Goal: Navigation & Orientation: Find specific page/section

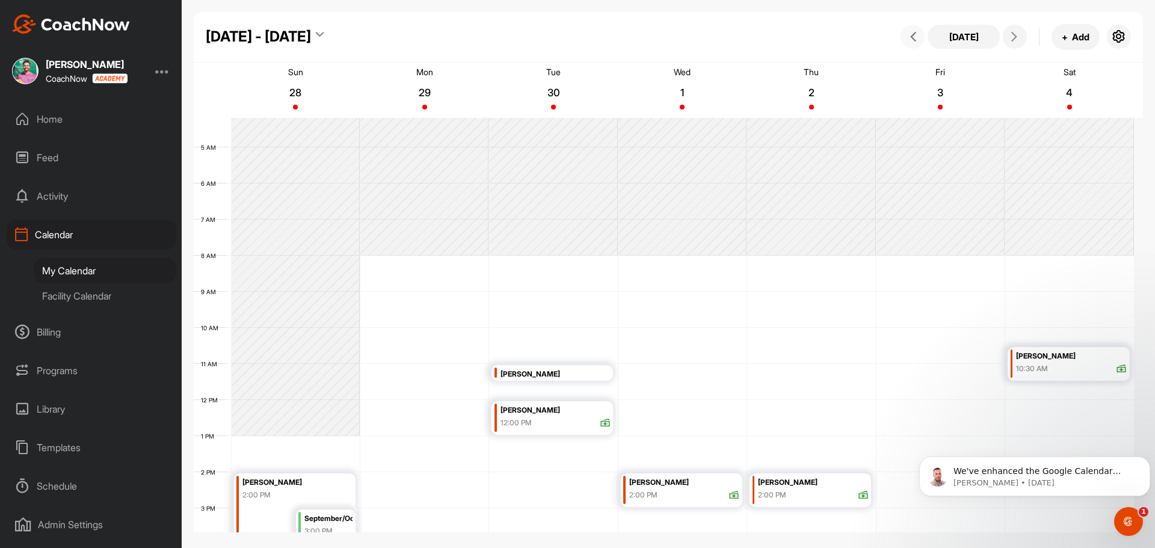
click at [917, 46] on button at bounding box center [913, 37] width 24 height 24
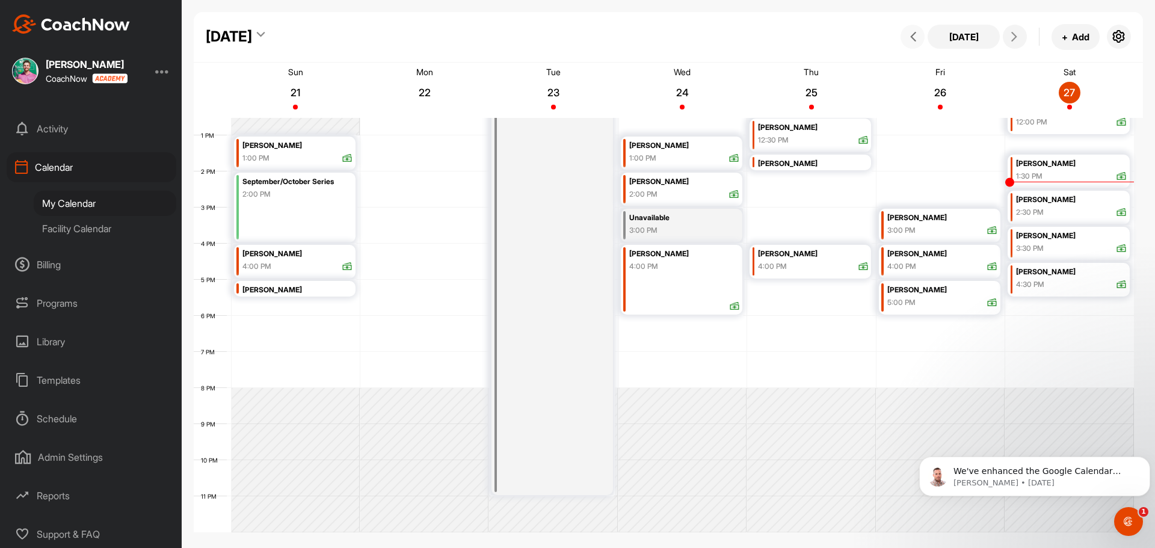
scroll to position [69, 0]
click at [162, 67] on div at bounding box center [162, 71] width 14 height 14
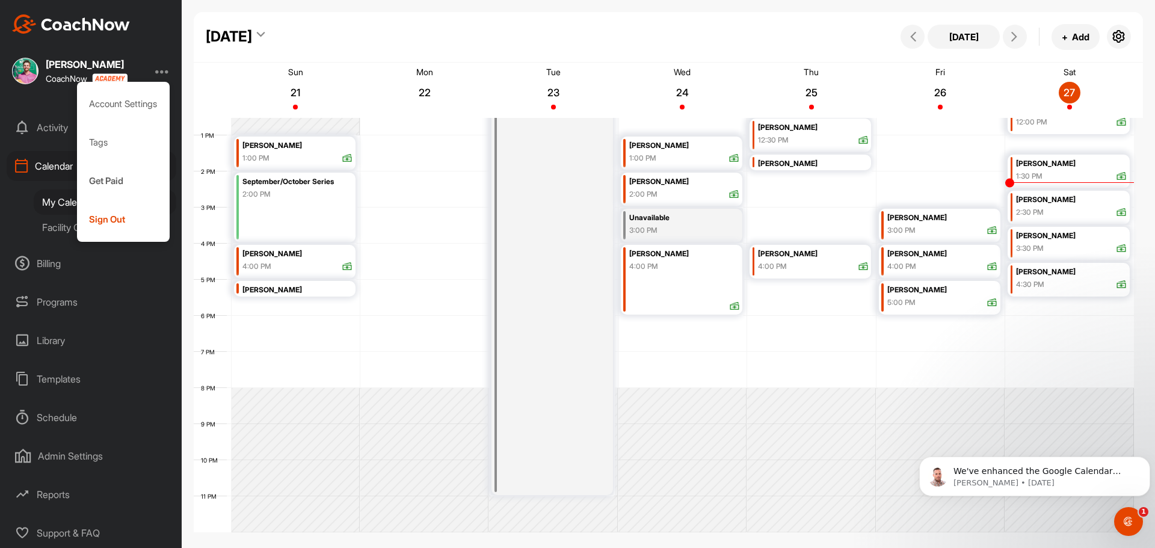
click at [162, 67] on div at bounding box center [162, 71] width 14 height 14
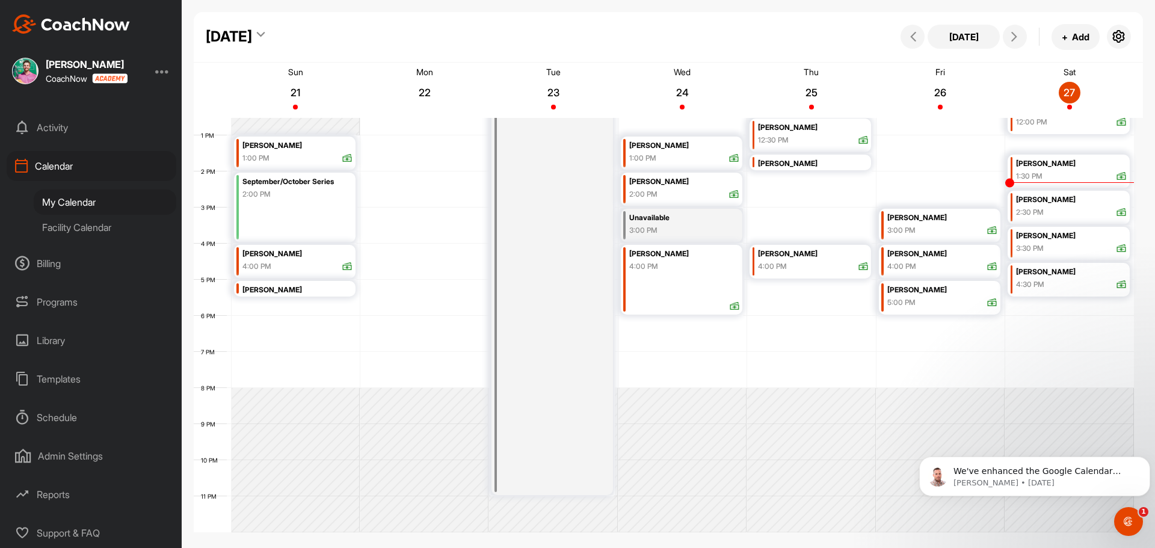
click at [57, 121] on div "Activity" at bounding box center [92, 128] width 170 height 30
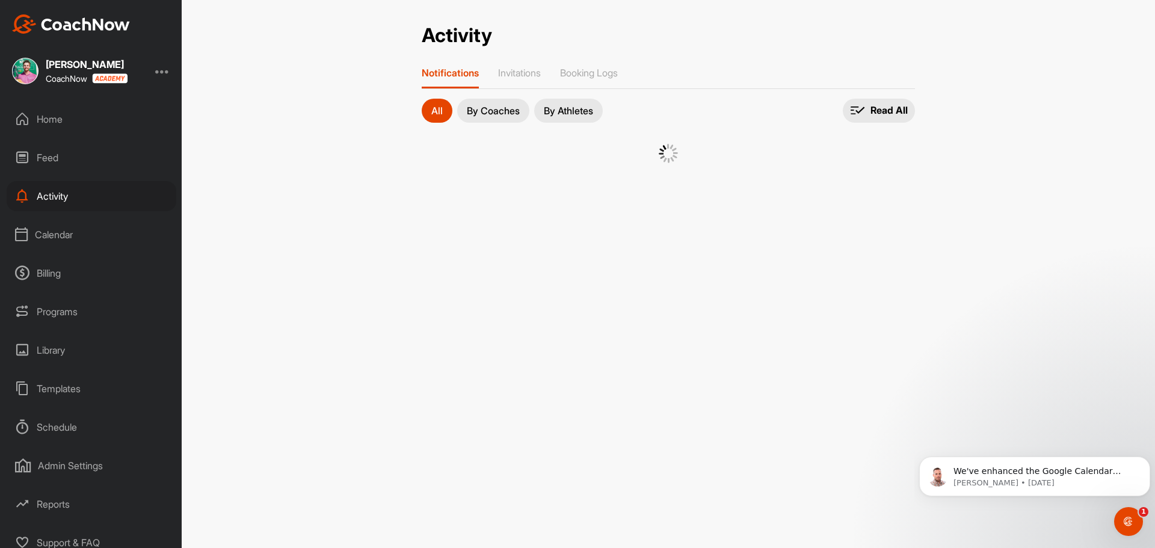
click at [57, 121] on div "Home" at bounding box center [92, 119] width 170 height 30
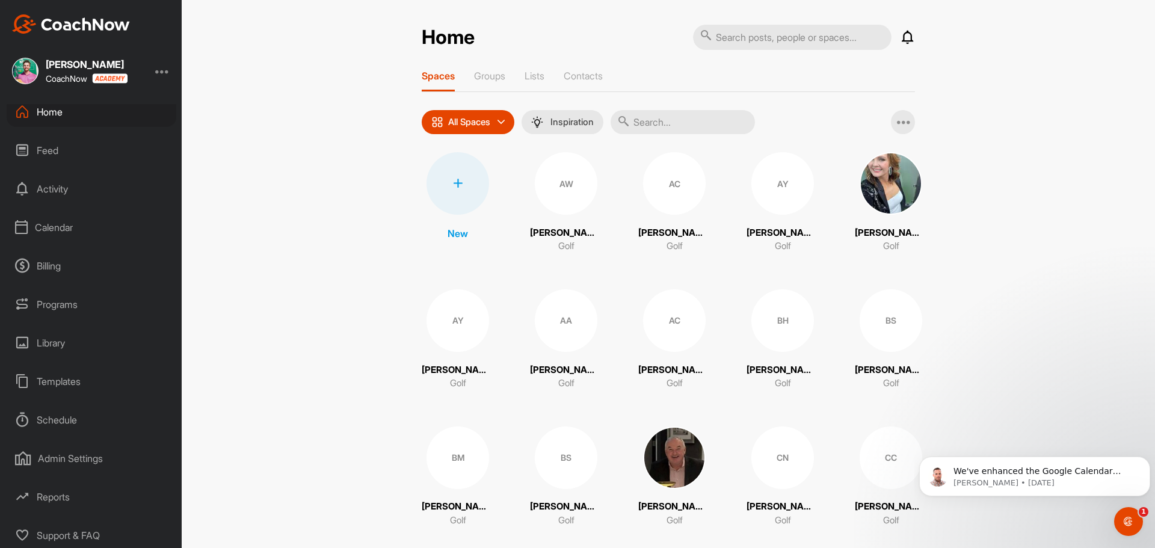
scroll to position [10, 0]
click at [167, 72] on div at bounding box center [162, 71] width 14 height 14
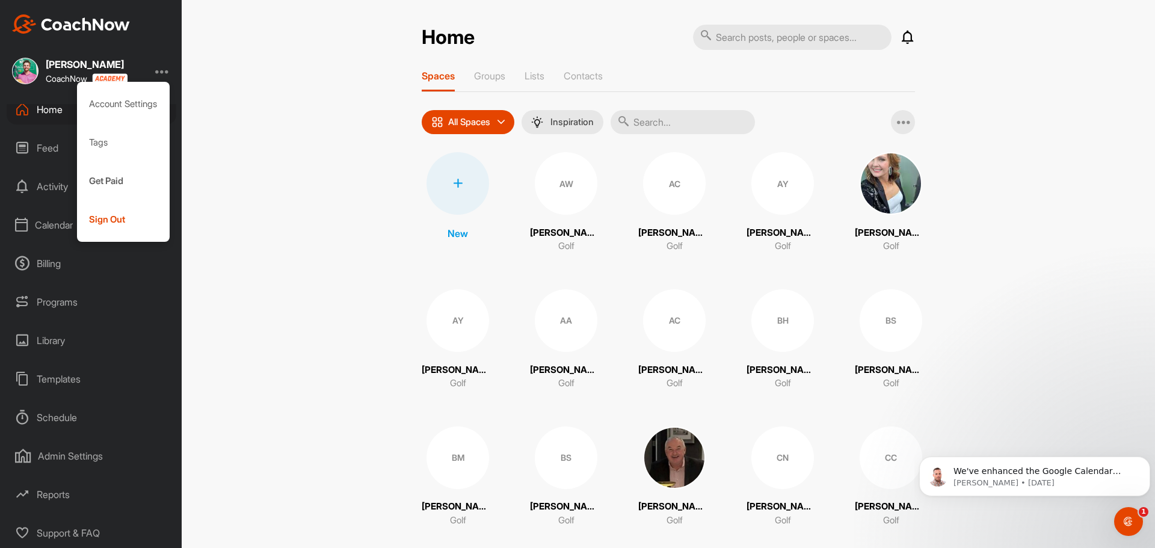
click at [88, 22] on img at bounding box center [71, 23] width 118 height 19
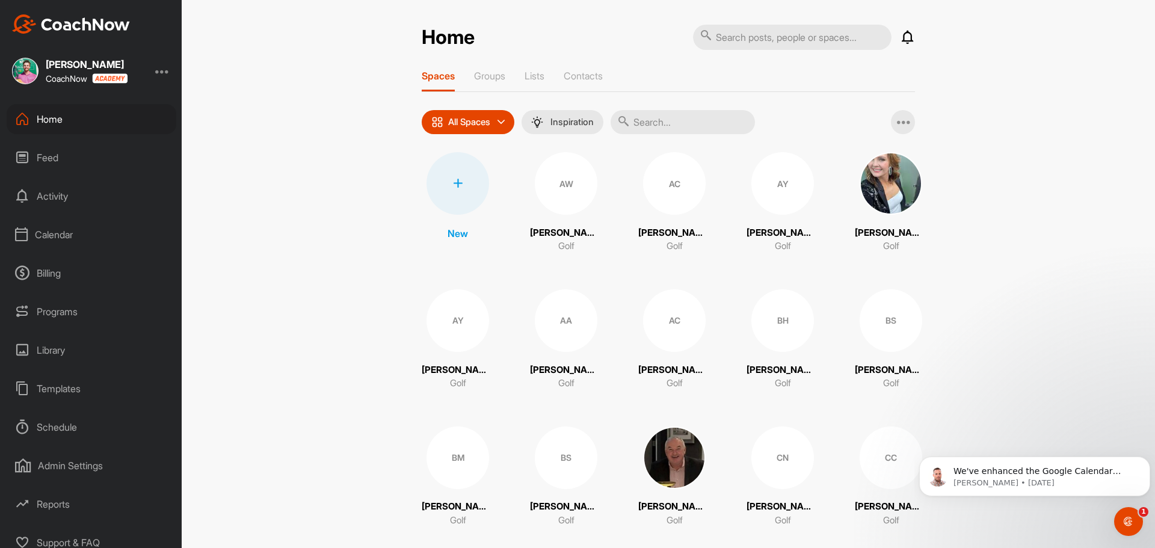
click at [88, 22] on img at bounding box center [71, 23] width 118 height 19
click at [162, 73] on div at bounding box center [162, 71] width 14 height 14
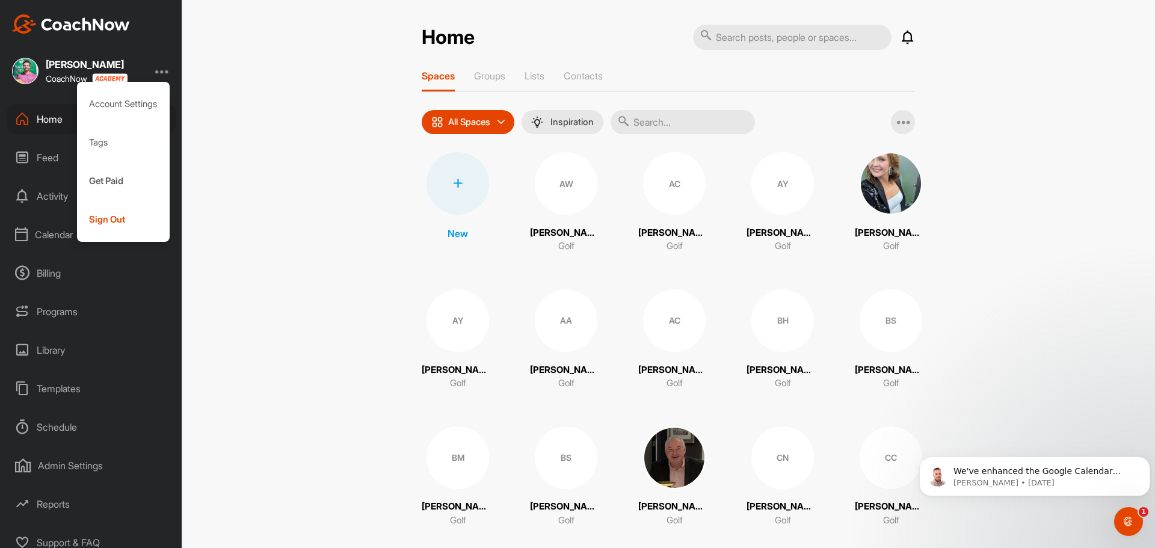
click at [123, 363] on div "Library" at bounding box center [92, 350] width 170 height 30
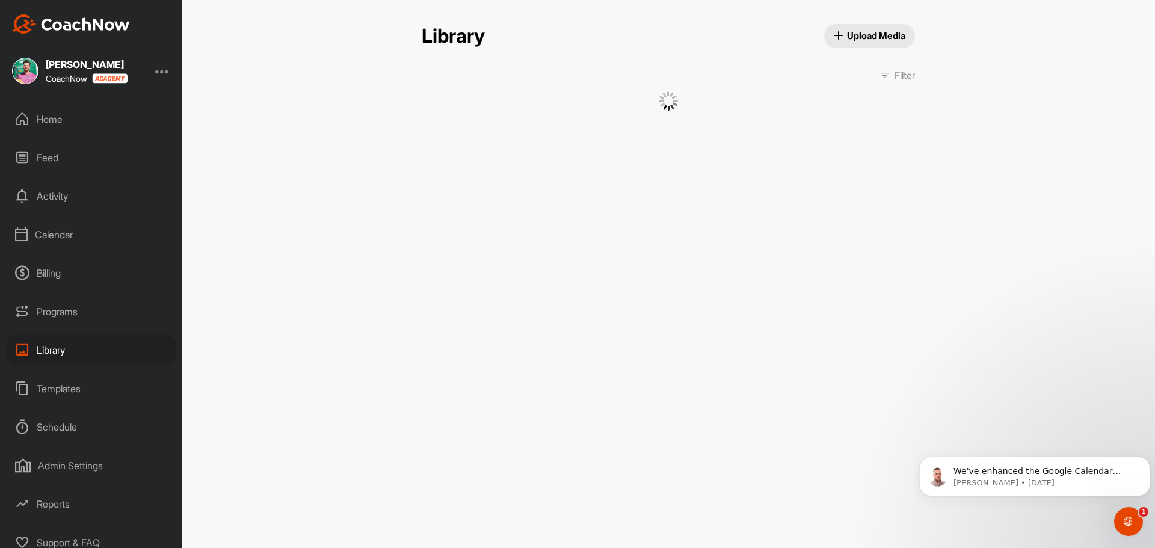
click at [54, 155] on div "Feed" at bounding box center [92, 158] width 170 height 30
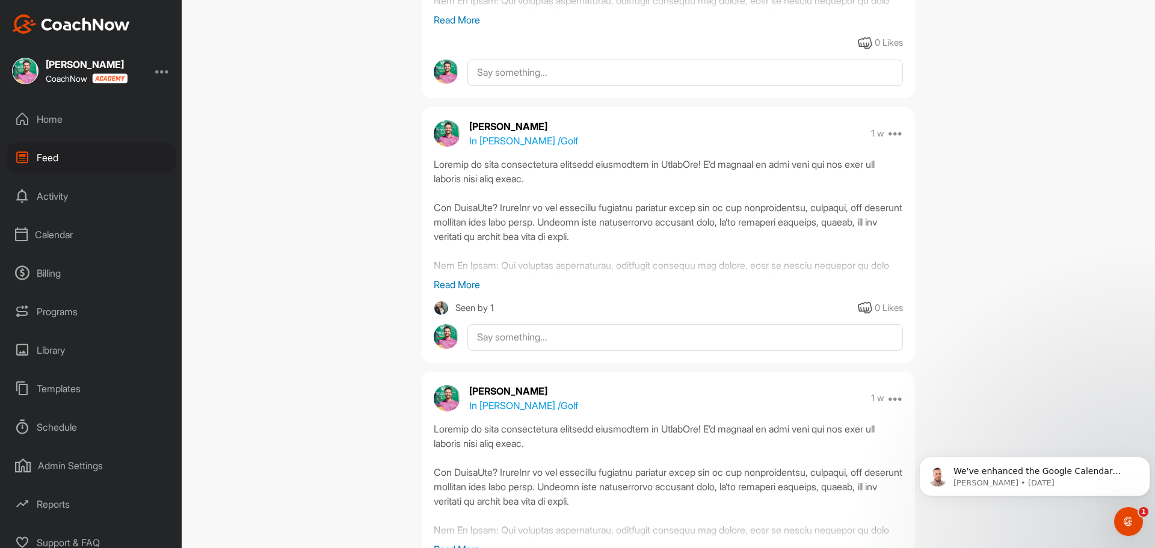
scroll to position [2166, 0]
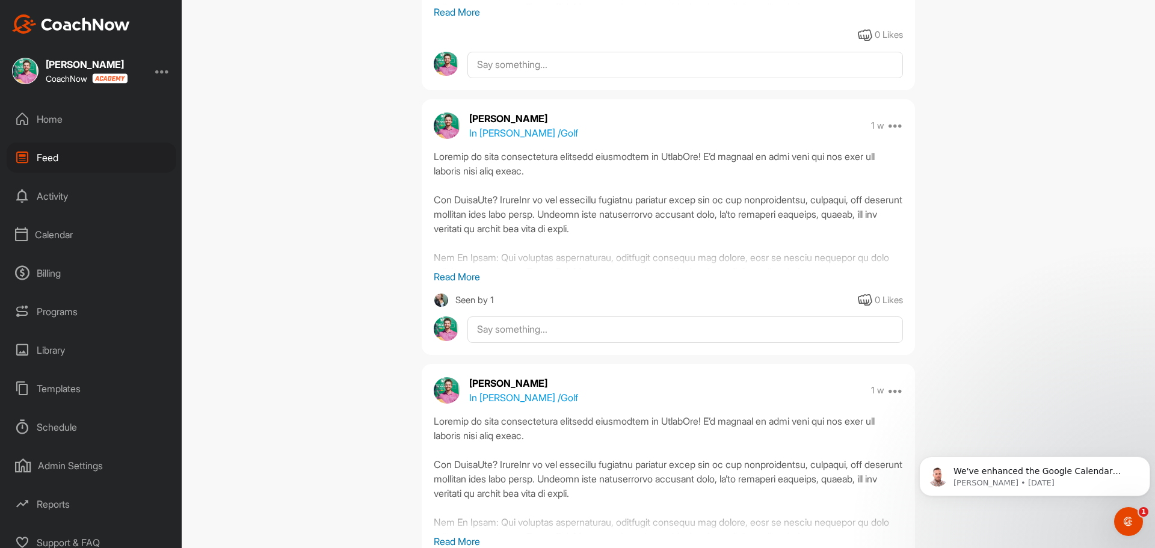
click at [75, 116] on div "Home" at bounding box center [92, 119] width 170 height 30
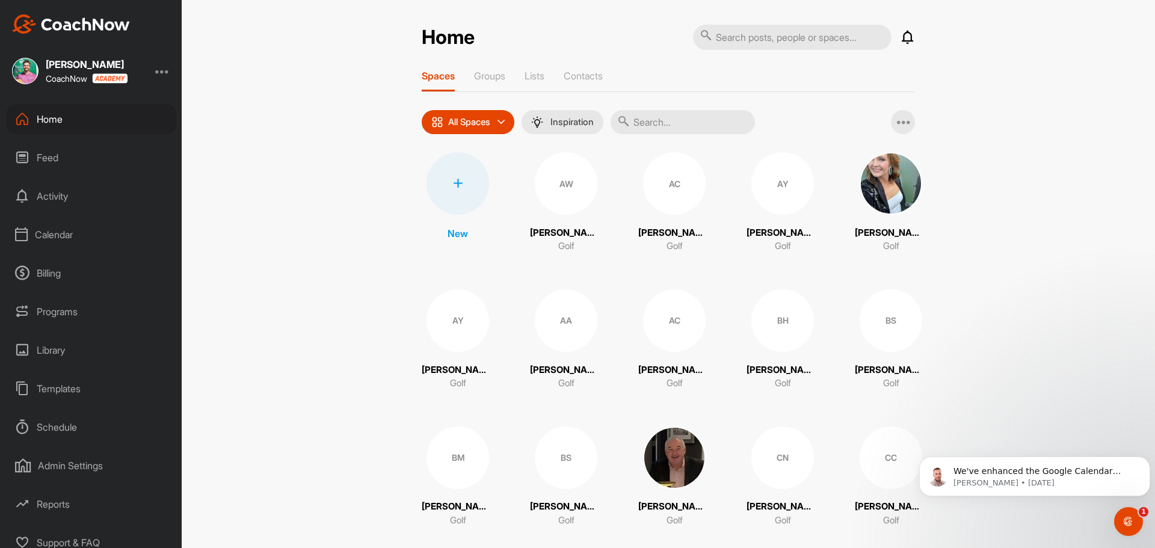
click at [66, 236] on div "Calendar" at bounding box center [92, 235] width 170 height 30
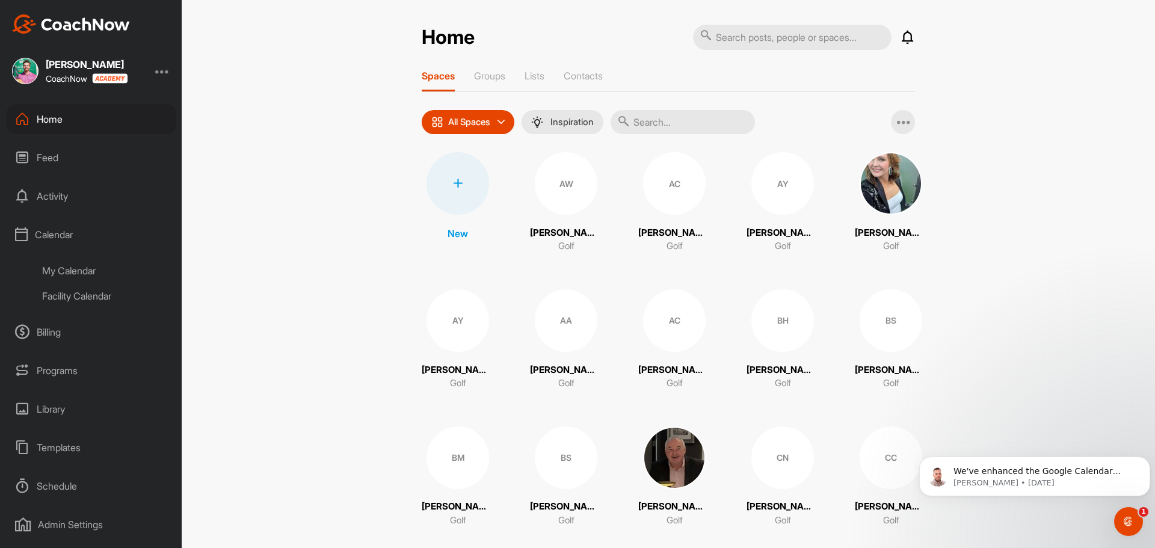
click at [73, 267] on div "My Calendar" at bounding box center [105, 270] width 143 height 25
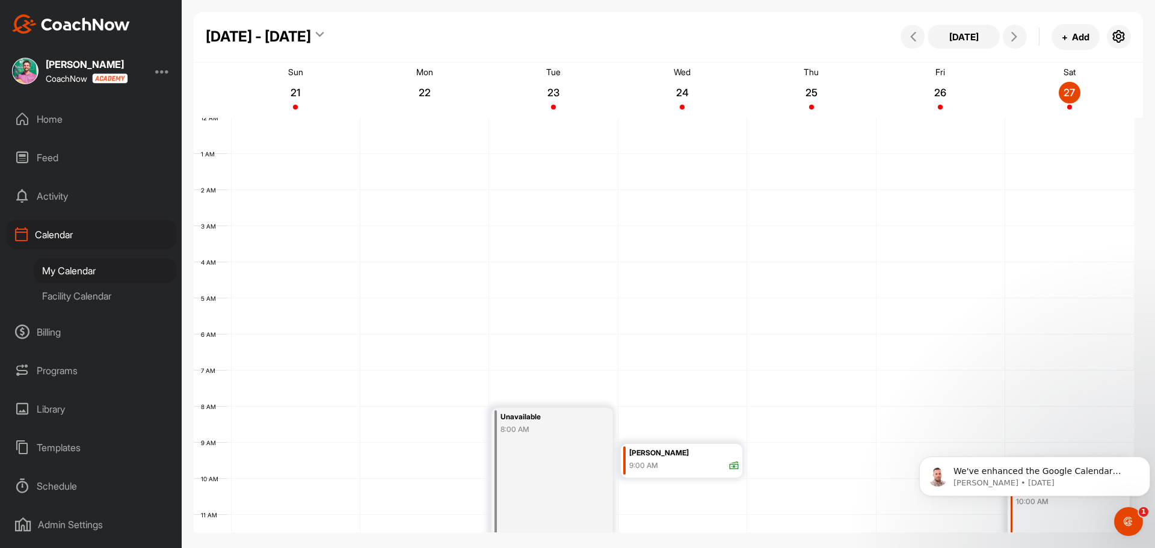
scroll to position [208, 0]
